Goal: Information Seeking & Learning: Learn about a topic

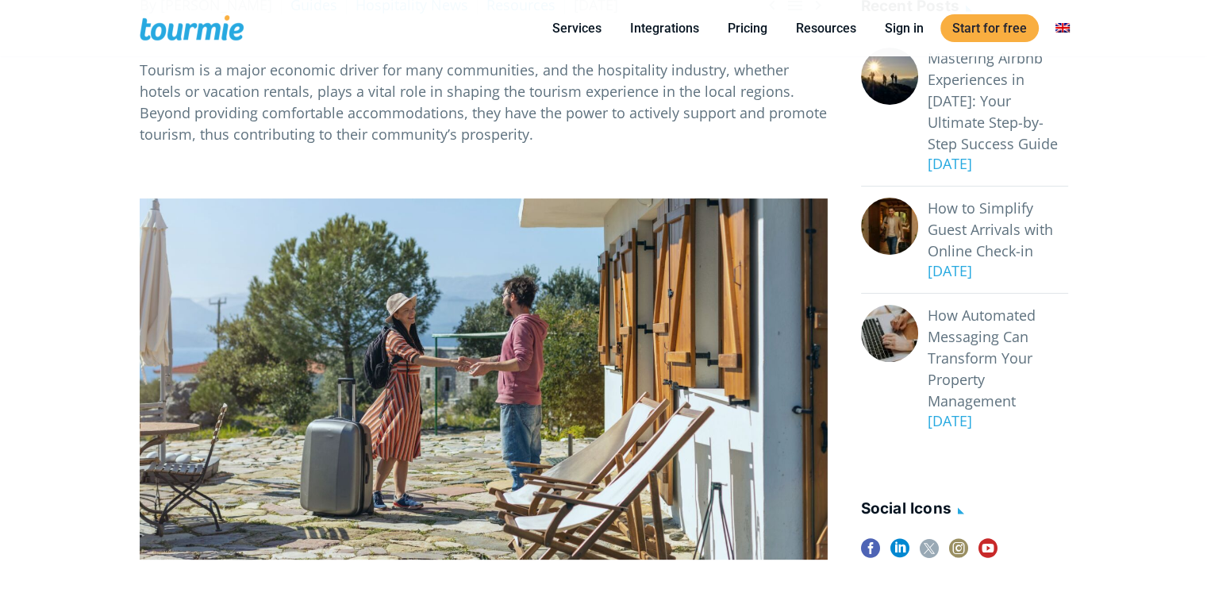
scroll to position [387, 0]
click at [448, 312] on p at bounding box center [484, 378] width 688 height 361
click at [778, 307] on p at bounding box center [484, 378] width 688 height 361
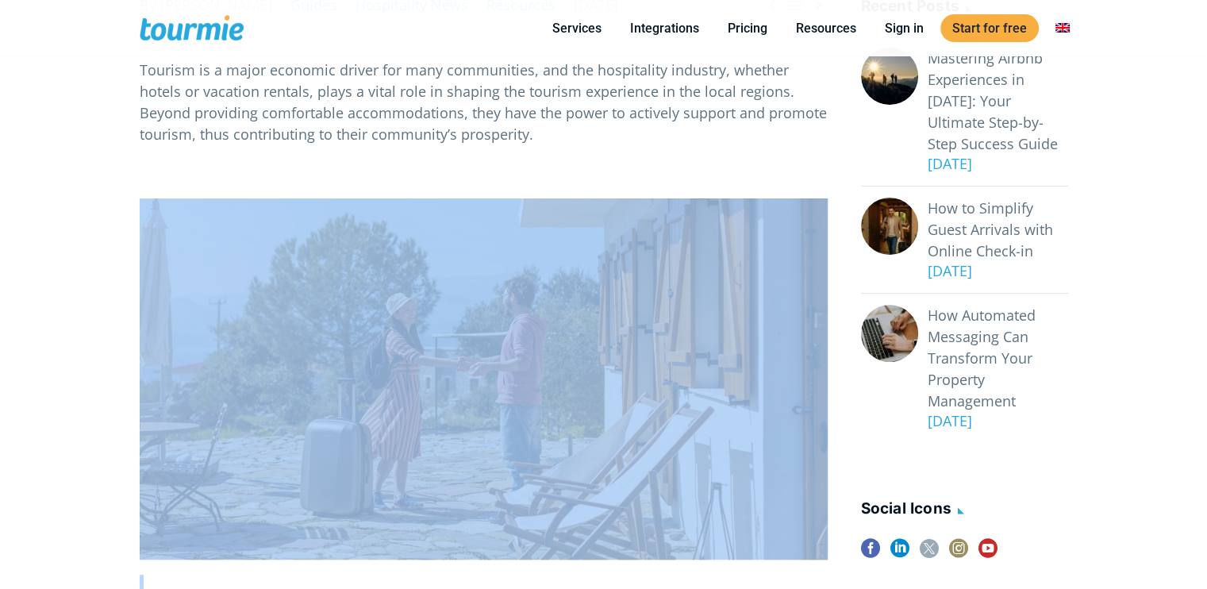
click at [778, 307] on p at bounding box center [484, 378] width 688 height 361
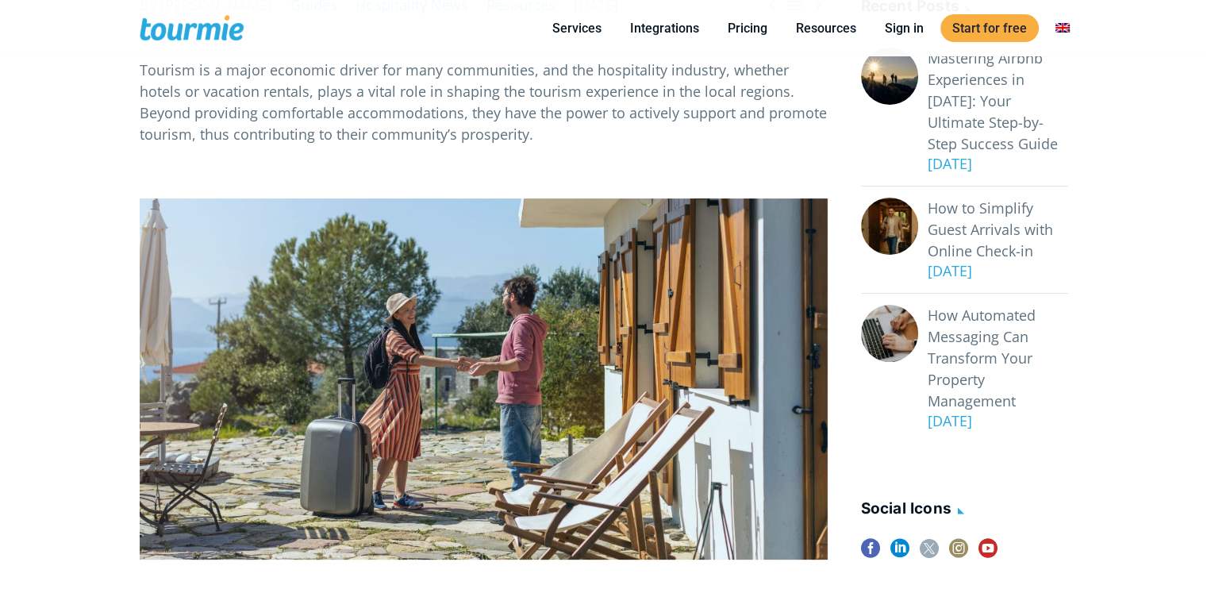
drag, startPoint x: 32, startPoint y: 154, endPoint x: 286, endPoint y: 234, distance: 266.3
click at [286, 234] on p at bounding box center [484, 378] width 688 height 361
drag, startPoint x: 287, startPoint y: 240, endPoint x: 89, endPoint y: 241, distance: 198.4
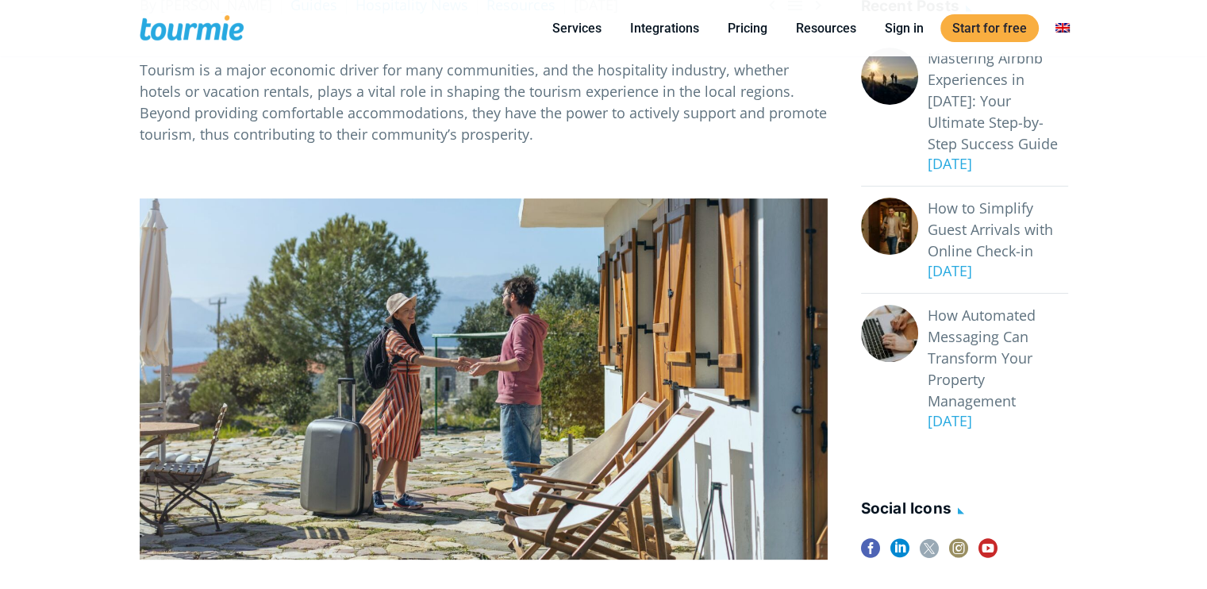
drag, startPoint x: 169, startPoint y: 127, endPoint x: 356, endPoint y: 203, distance: 202.2
click at [356, 203] on p at bounding box center [484, 378] width 688 height 361
click at [609, 359] on p at bounding box center [484, 378] width 688 height 361
click at [619, 359] on p at bounding box center [484, 378] width 688 height 361
click at [758, 340] on p at bounding box center [484, 378] width 688 height 361
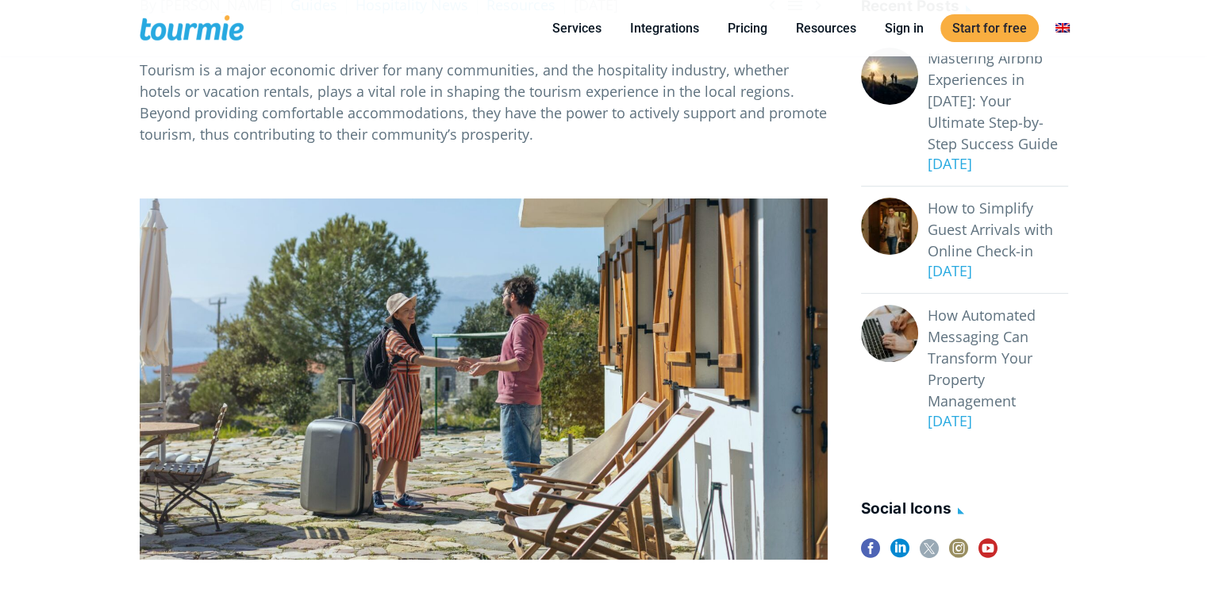
drag, startPoint x: 125, startPoint y: 86, endPoint x: 444, endPoint y: 279, distance: 372.7
click at [444, 279] on p at bounding box center [484, 378] width 688 height 361
click at [444, 277] on p at bounding box center [484, 378] width 688 height 361
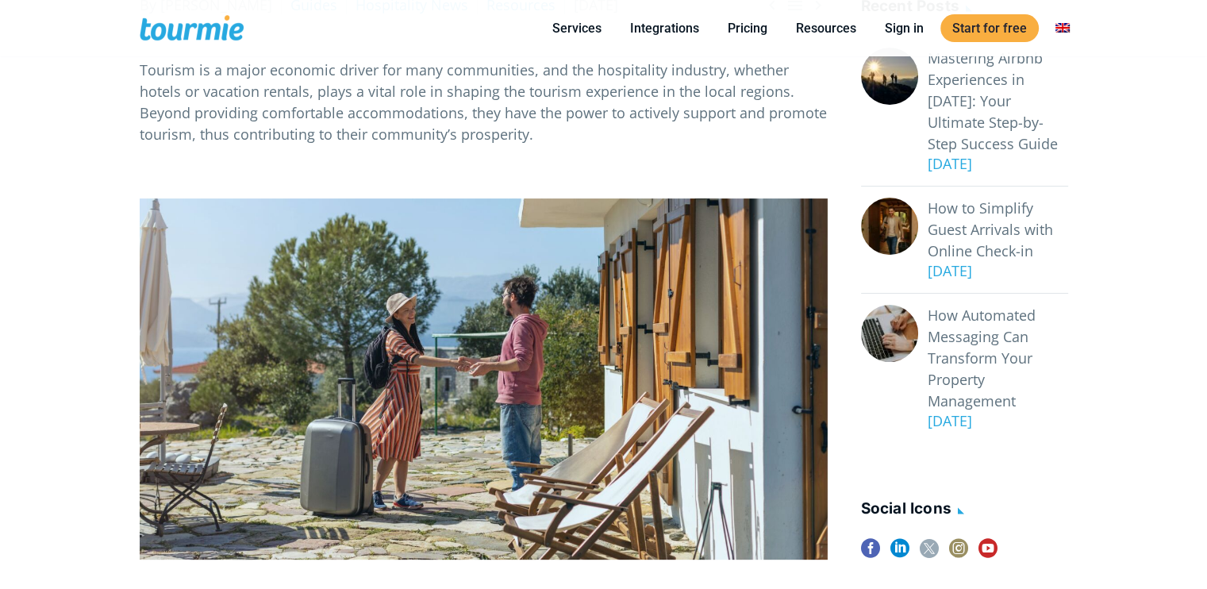
click at [444, 277] on p at bounding box center [484, 378] width 688 height 361
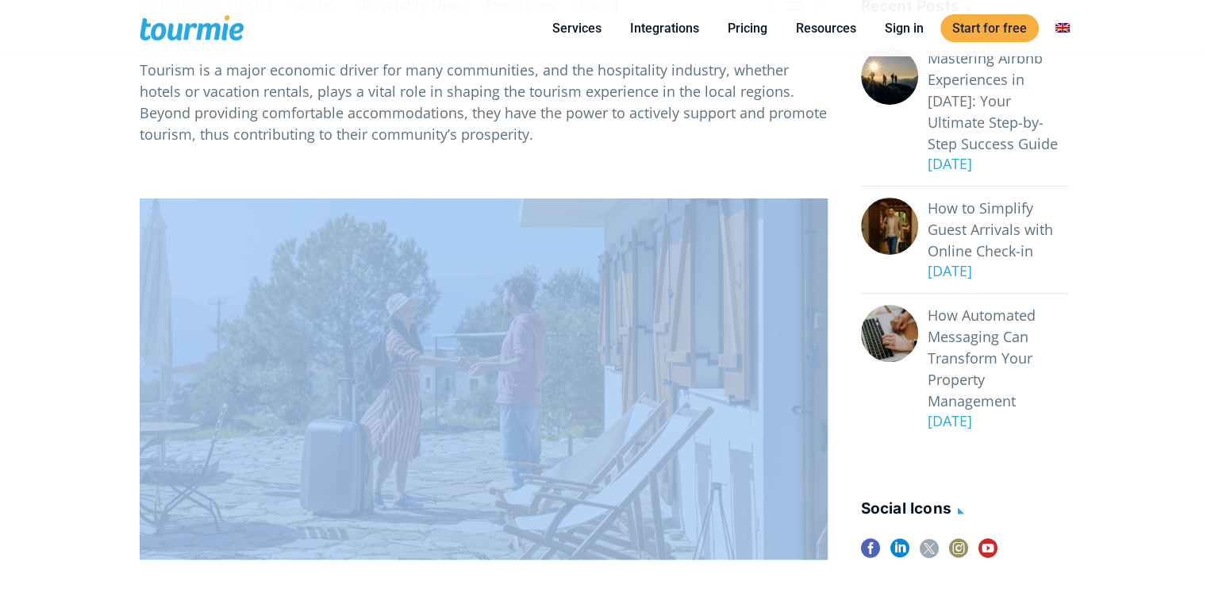
click at [444, 277] on p at bounding box center [484, 378] width 688 height 361
click at [593, 298] on p at bounding box center [484, 378] width 688 height 361
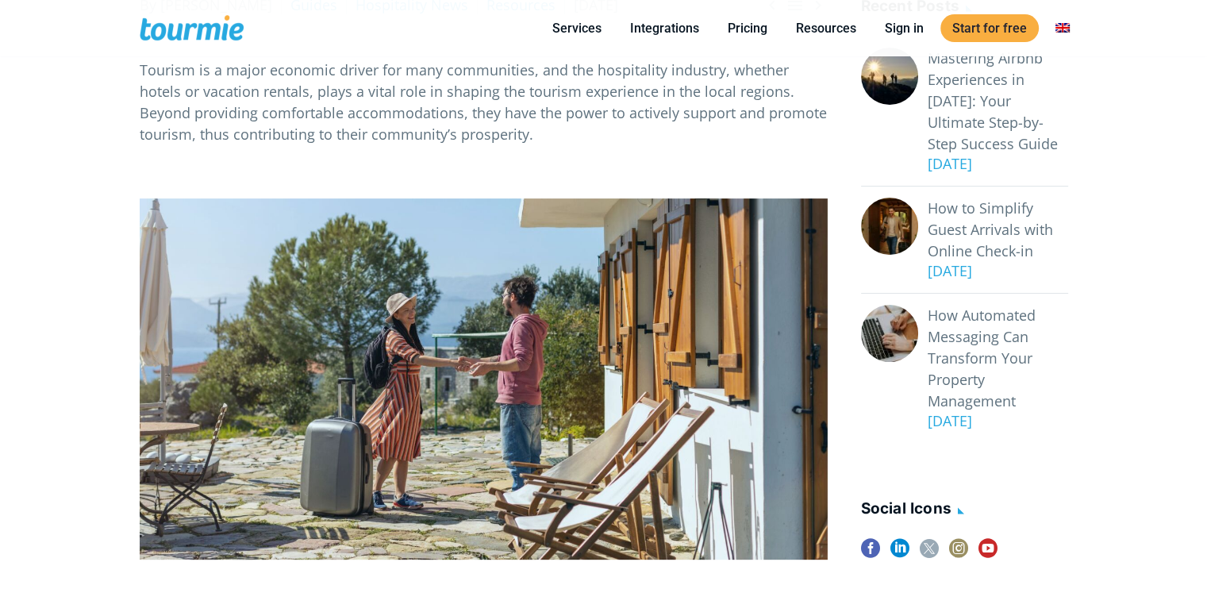
drag, startPoint x: 593, startPoint y: 298, endPoint x: 537, endPoint y: 326, distance: 62.5
click at [537, 326] on p at bounding box center [484, 378] width 688 height 361
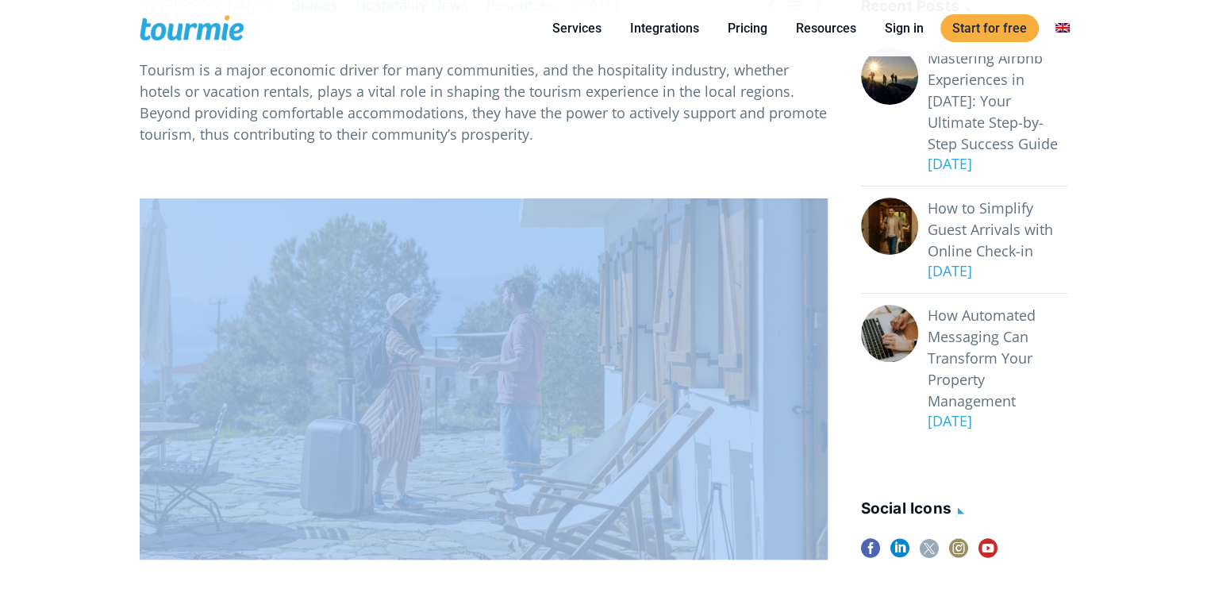
drag, startPoint x: 537, startPoint y: 326, endPoint x: 508, endPoint y: 327, distance: 29.4
click at [508, 327] on p at bounding box center [484, 378] width 688 height 361
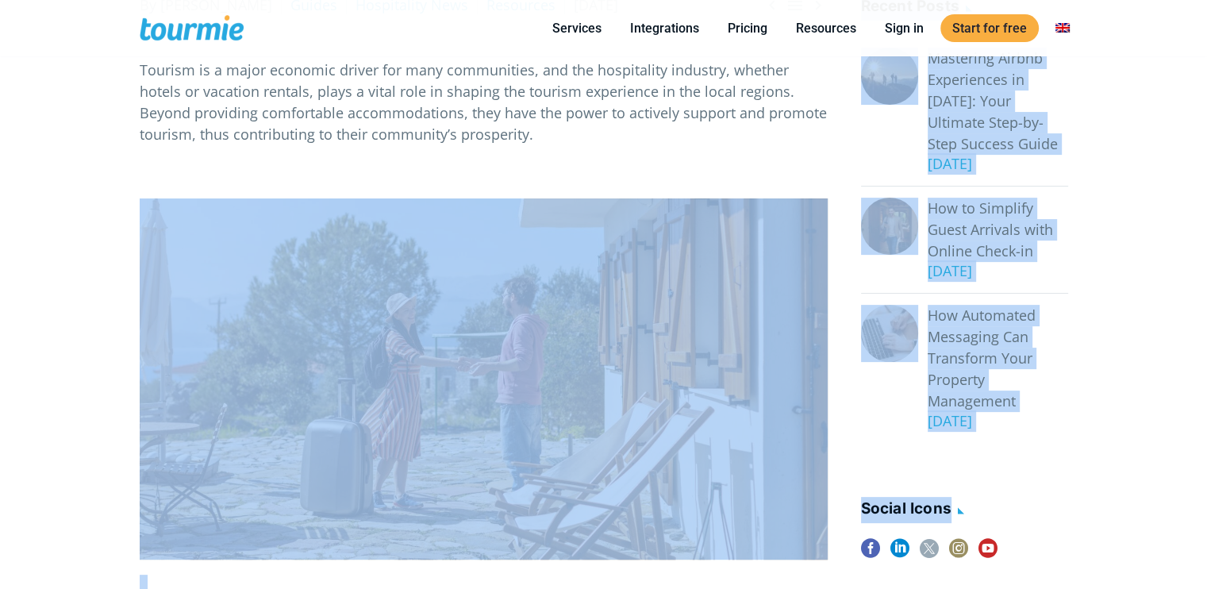
drag, startPoint x: 1105, startPoint y: 563, endPoint x: 676, endPoint y: 381, distance: 465.7
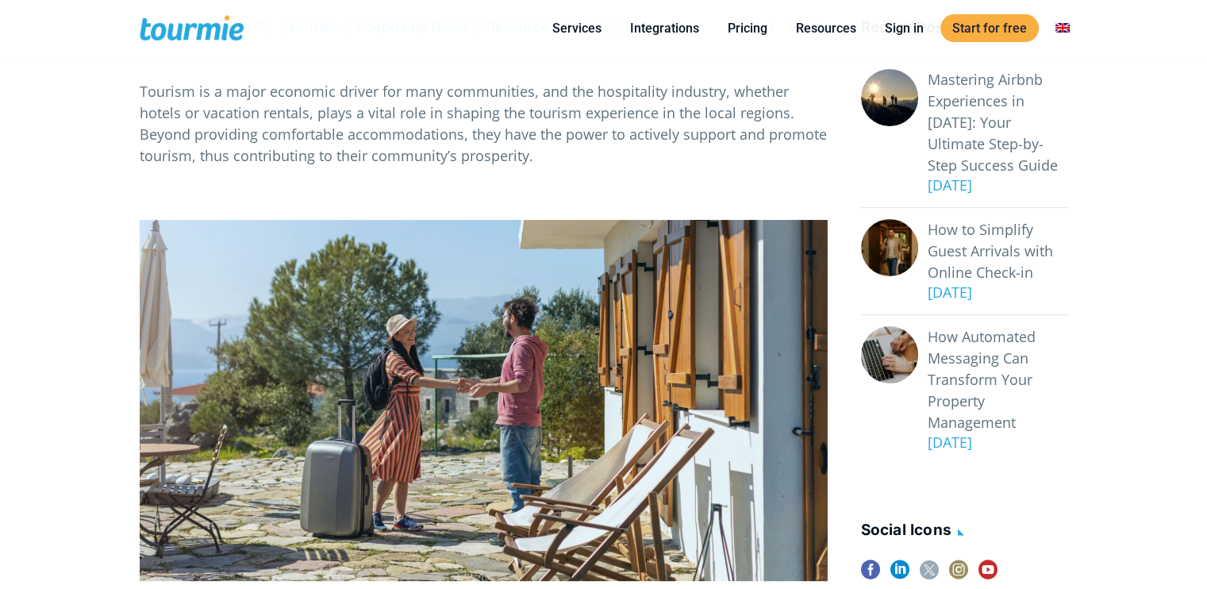
scroll to position [303, 0]
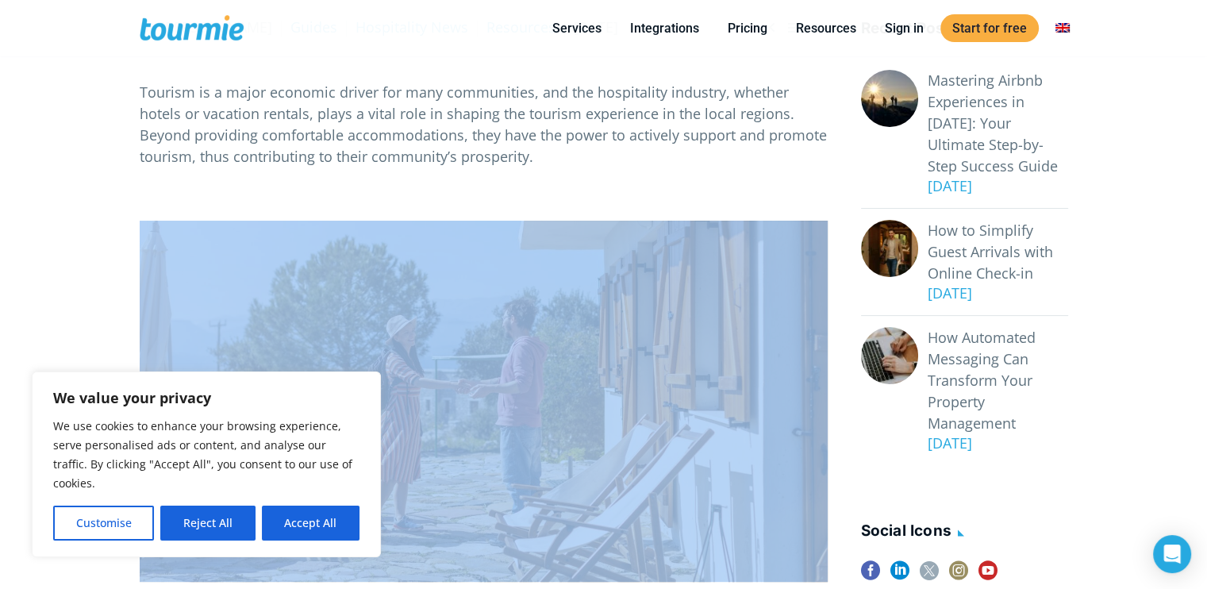
click at [120, 537] on button "Customise" at bounding box center [103, 522] width 101 height 35
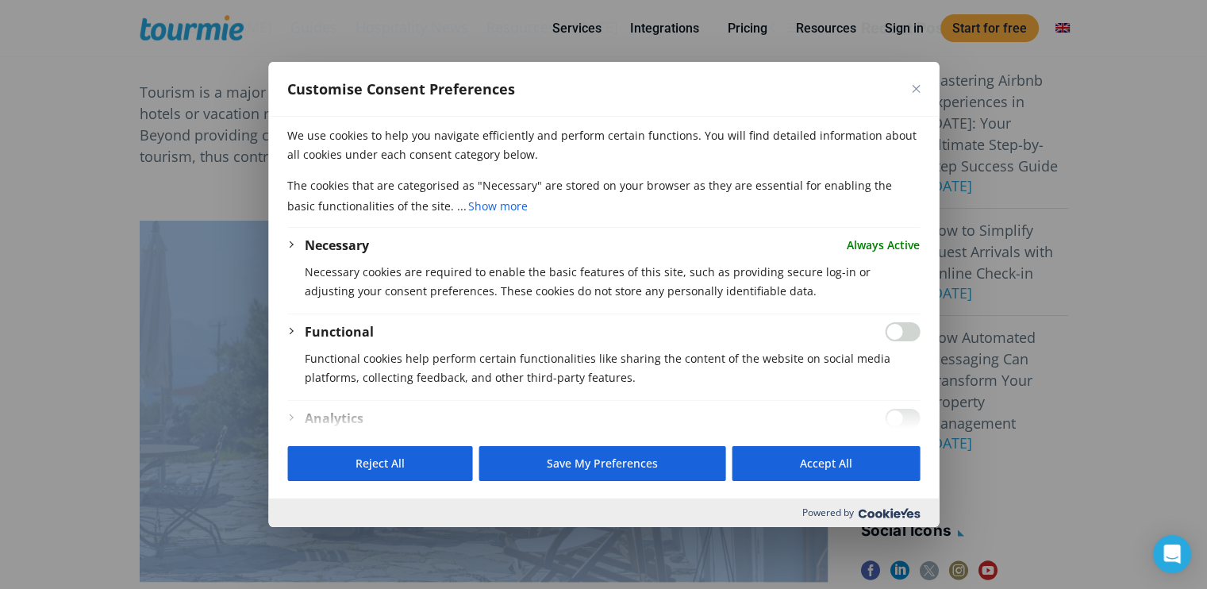
click at [914, 90] on button "Close" at bounding box center [916, 89] width 8 height 8
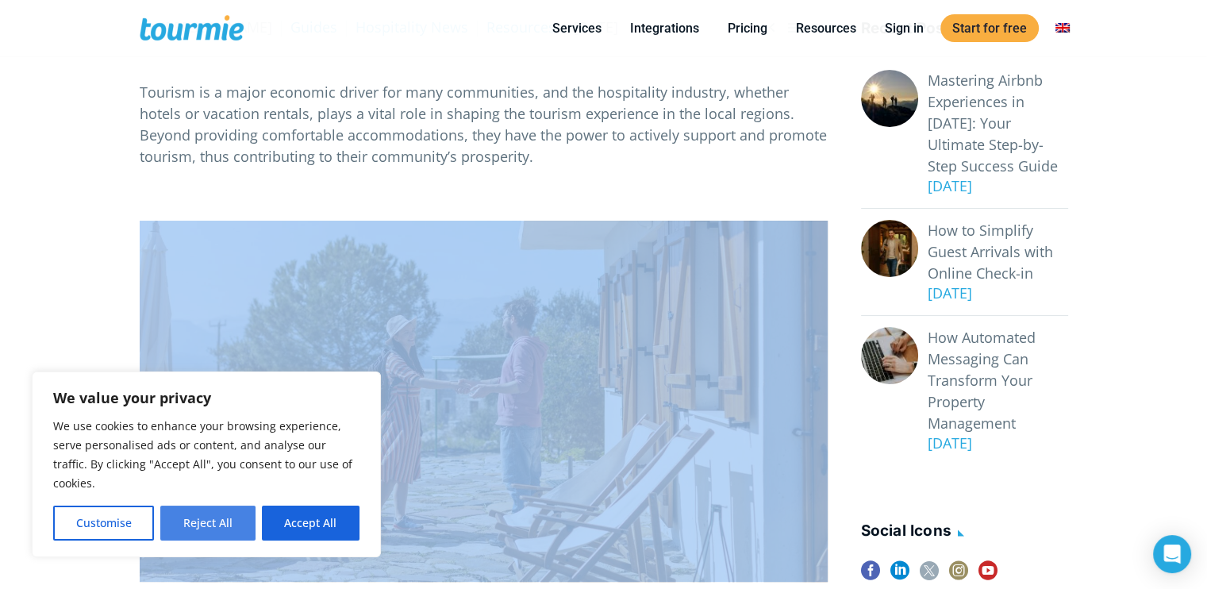
click at [188, 518] on button "Reject All" at bounding box center [207, 522] width 94 height 35
